Goal: Communication & Community: Answer question/provide support

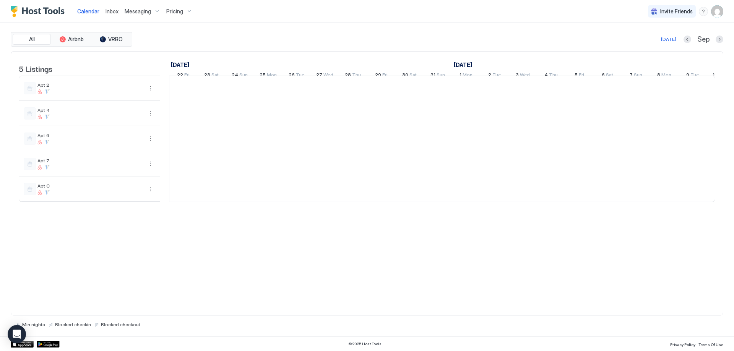
scroll to position [0, 425]
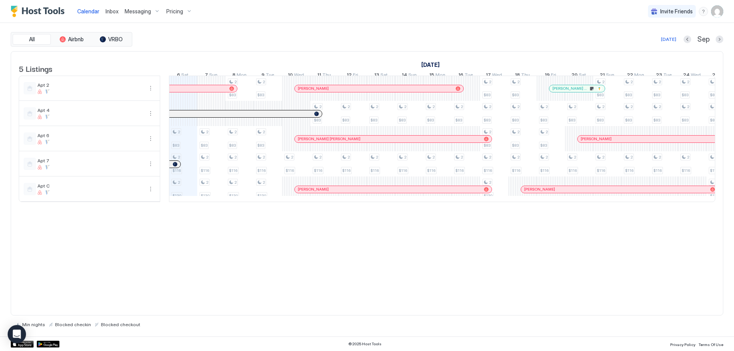
click at [111, 13] on span "Inbox" at bounding box center [111, 11] width 13 height 6
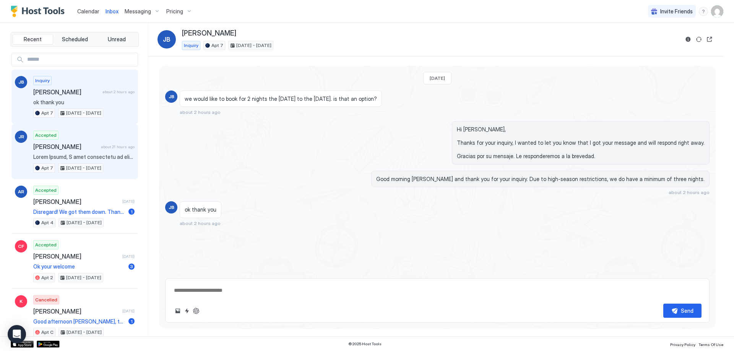
click at [89, 152] on div "Accepted [PERSON_NAME] about 21 hours ago Apt 7 [DATE] - [DATE]" at bounding box center [83, 152] width 101 height 42
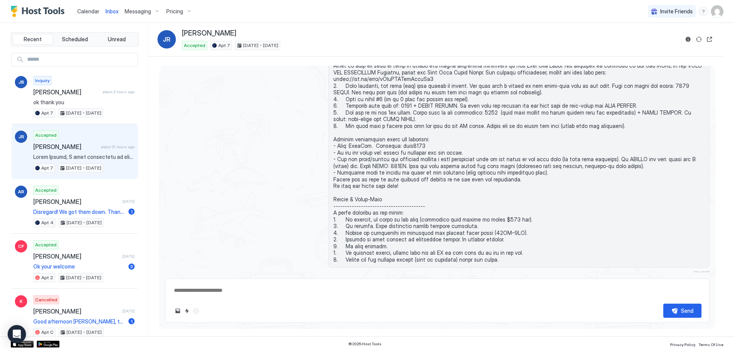
scroll to position [624, 0]
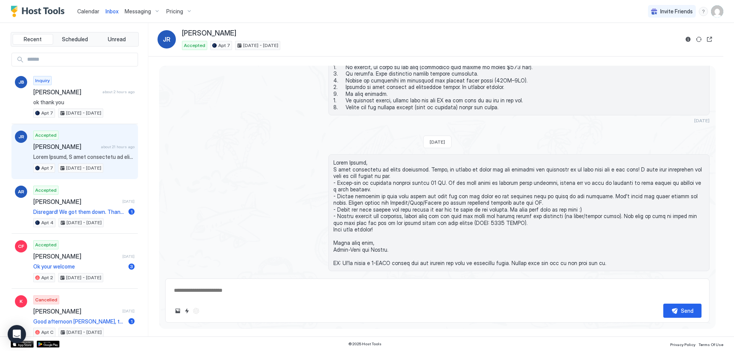
type textarea "*"
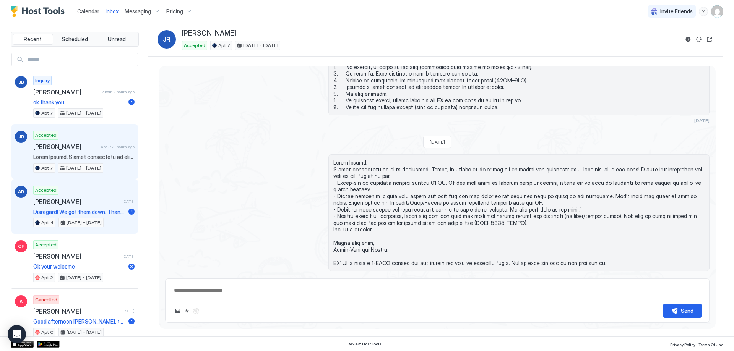
scroll to position [38, 0]
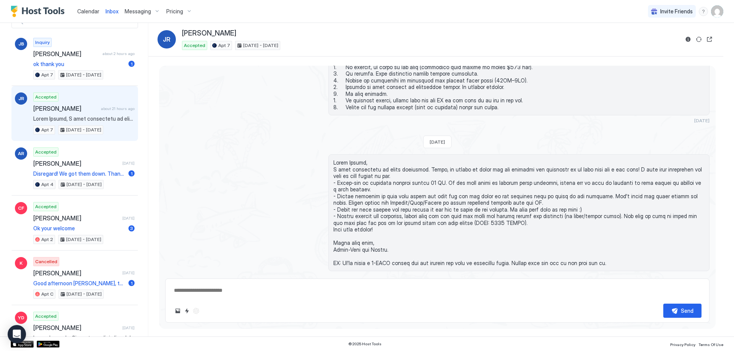
click at [83, 120] on span at bounding box center [83, 118] width 101 height 7
